Goal: Find specific page/section: Find specific page/section

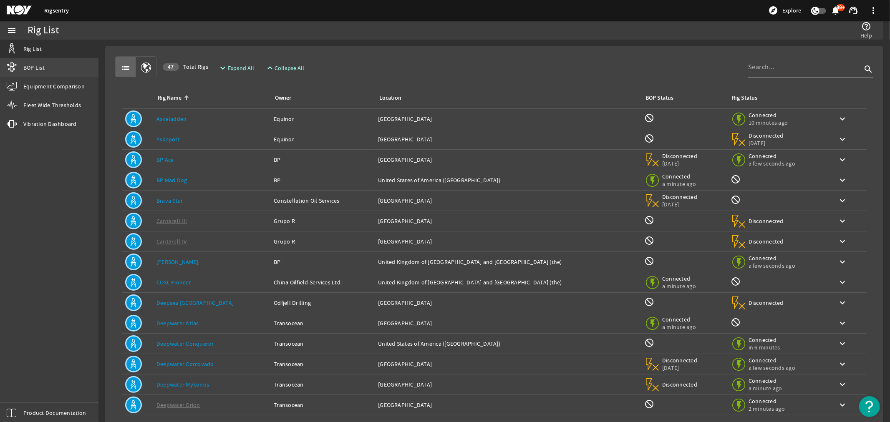
click at [40, 69] on span "BOP List" at bounding box center [33, 67] width 21 height 8
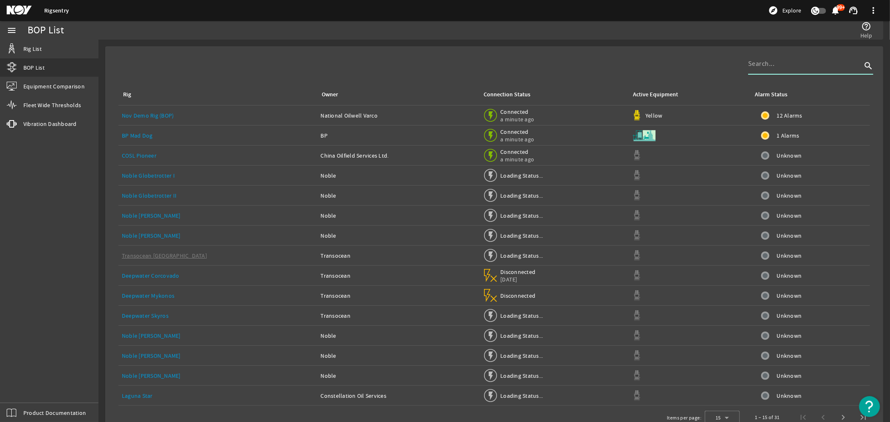
click at [774, 65] on input at bounding box center [805, 64] width 114 height 10
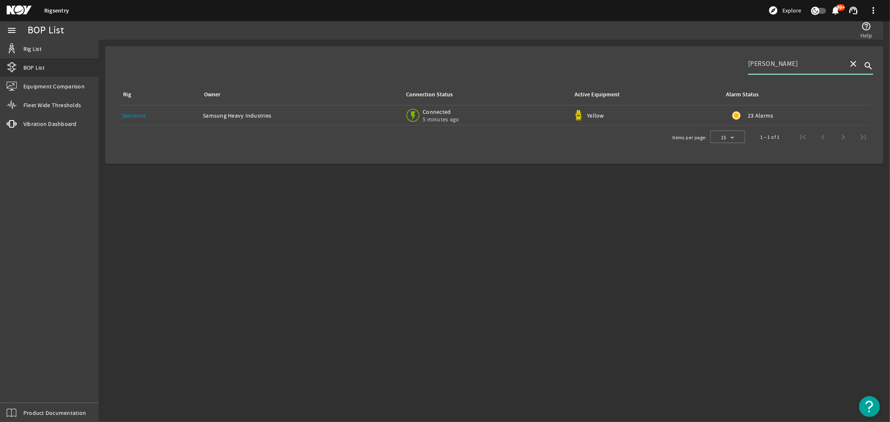
type input "[PERSON_NAME]"
click at [136, 114] on link "Santorini" at bounding box center [133, 116] width 23 height 8
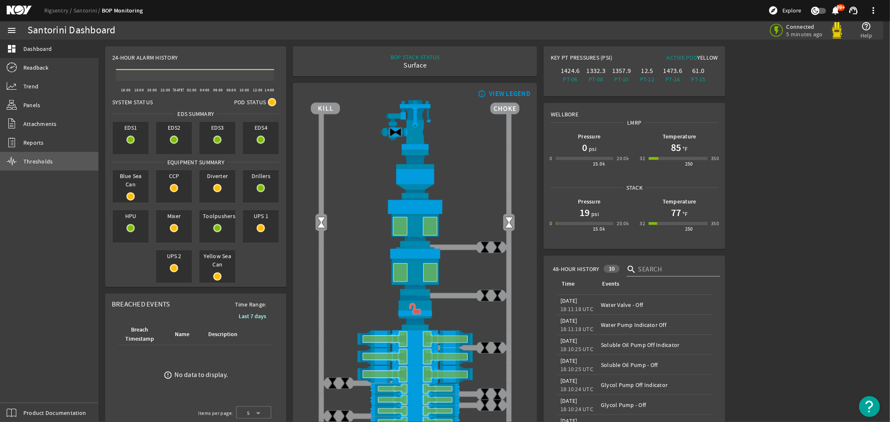
click at [33, 160] on span "Thresholds" at bounding box center [38, 161] width 30 height 8
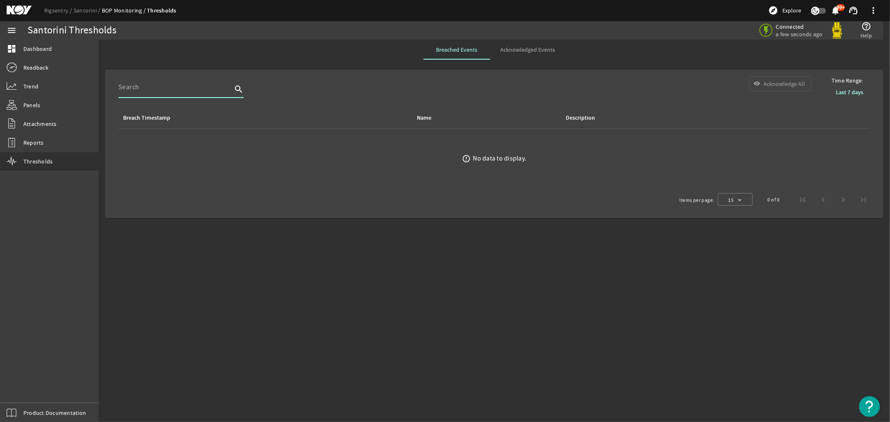
click at [135, 91] on input at bounding box center [176, 87] width 114 height 10
click at [28, 48] on span "Dashboard" at bounding box center [37, 49] width 28 height 8
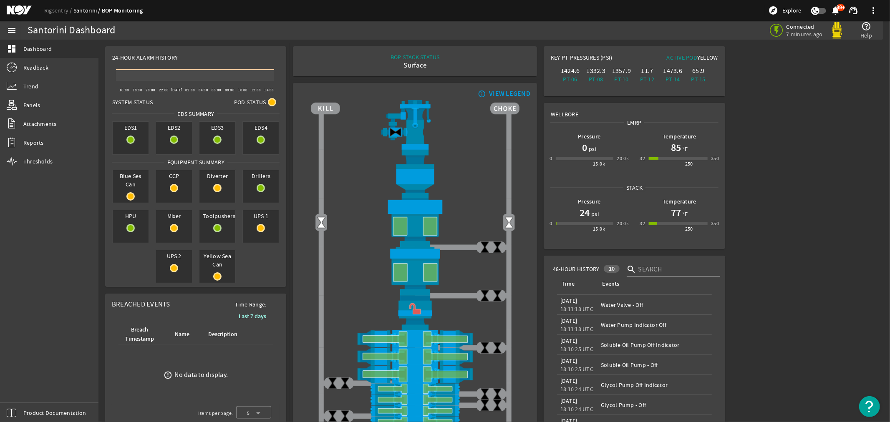
click at [83, 10] on link "Santorini" at bounding box center [87, 11] width 28 height 8
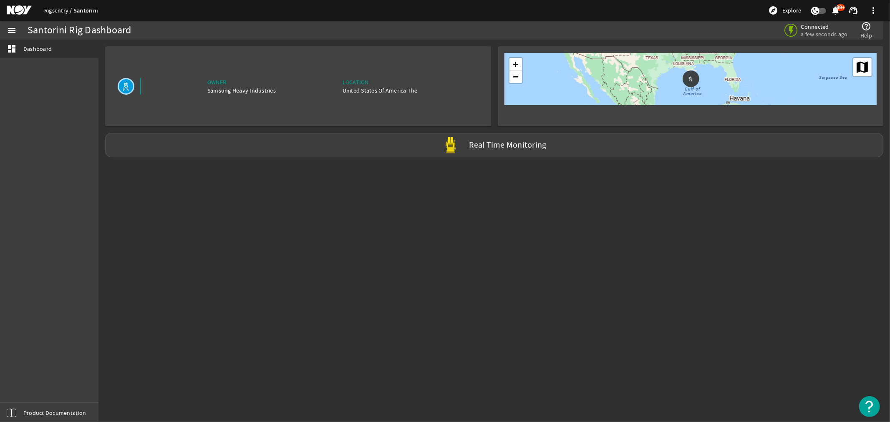
click at [53, 8] on link "Rigsentry" at bounding box center [58, 11] width 29 height 8
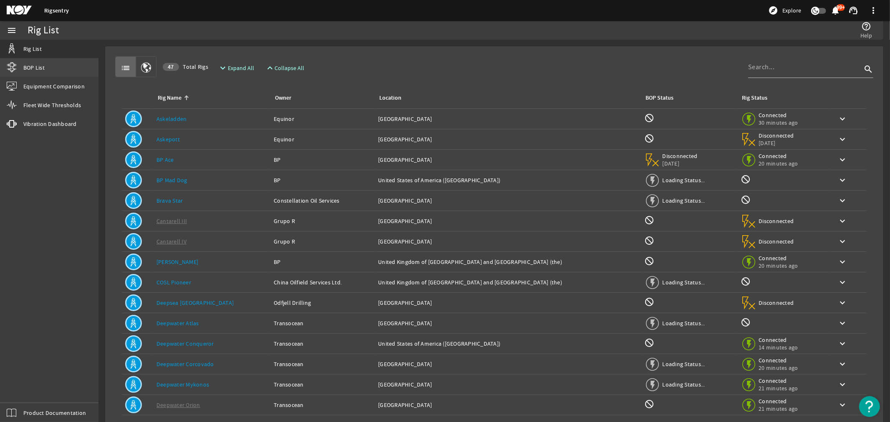
click at [37, 68] on span "BOP List" at bounding box center [33, 67] width 21 height 8
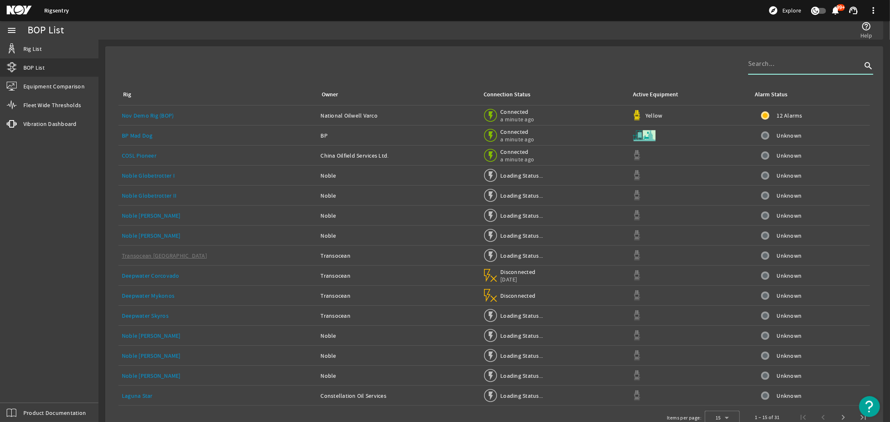
click at [773, 67] on input at bounding box center [805, 64] width 114 height 10
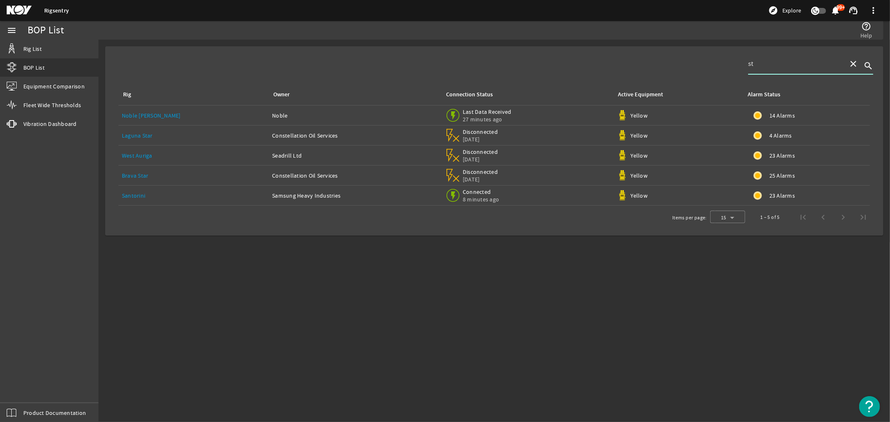
type input "s"
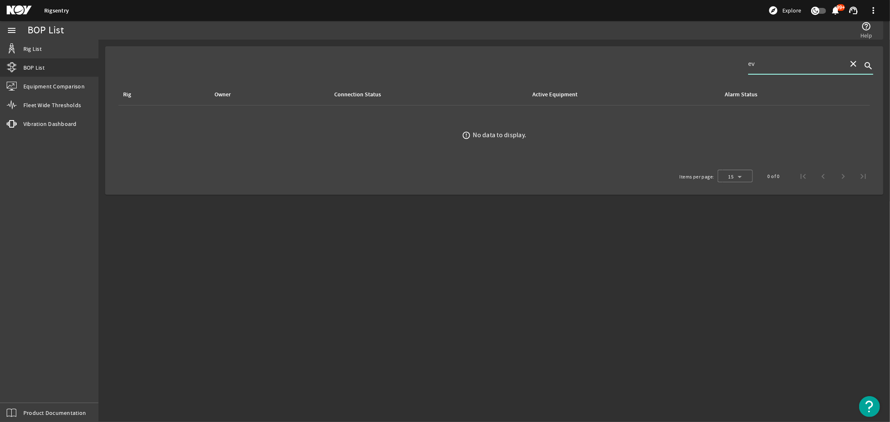
type input "e"
